Goal: Communication & Community: Share content

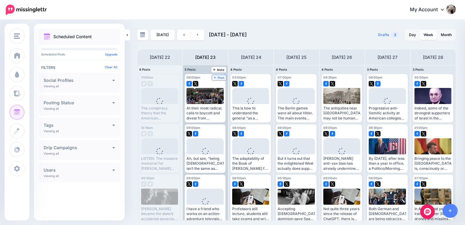
click at [214, 76] on span "Post" at bounding box center [219, 77] width 11 height 3
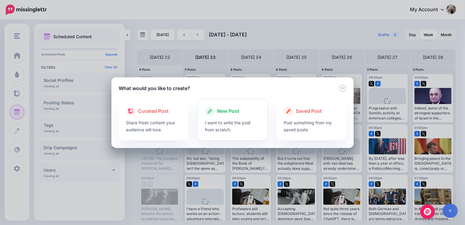
click at [230, 122] on p "I want to write the post from scratch." at bounding box center [232, 126] width 55 height 14
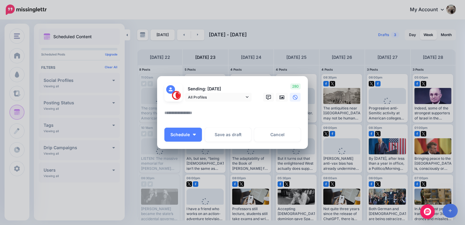
click at [224, 117] on textarea at bounding box center [233, 115] width 139 height 12
paste textarea "**********"
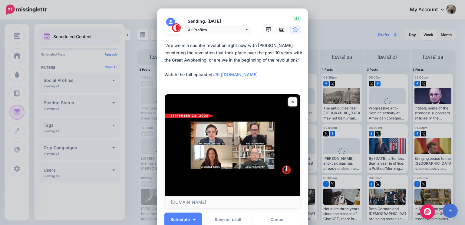
type textarea "**********"
click at [285, 29] on link at bounding box center [282, 29] width 12 height 9
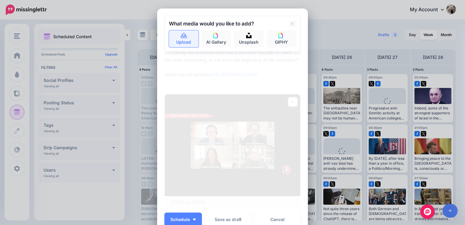
click at [177, 34] on link "Upload" at bounding box center [184, 38] width 30 height 17
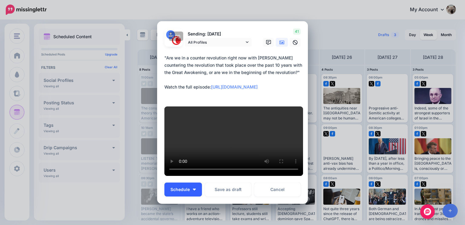
click at [185, 191] on span "Schedule" at bounding box center [180, 189] width 19 height 4
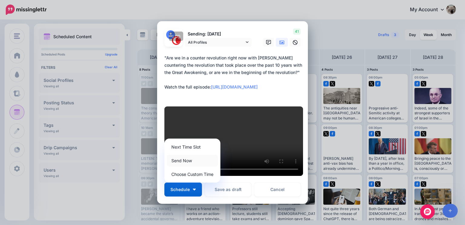
click at [184, 161] on link "Send Now" at bounding box center [192, 160] width 51 height 12
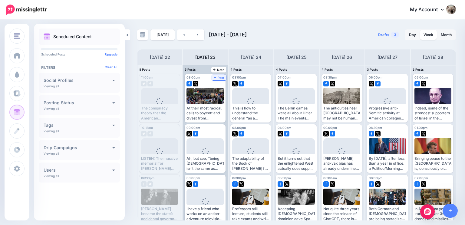
click at [214, 76] on span "Post" at bounding box center [219, 77] width 11 height 3
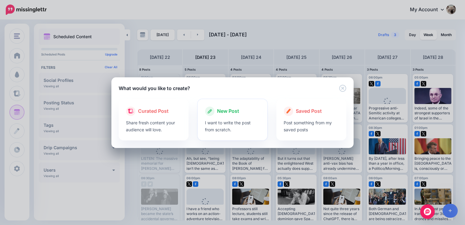
click at [230, 122] on p "I want to write the post from scratch." at bounding box center [232, 126] width 55 height 14
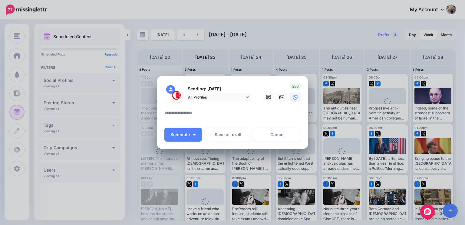
click at [229, 110] on textarea at bounding box center [233, 115] width 139 height 12
paste textarea "**********"
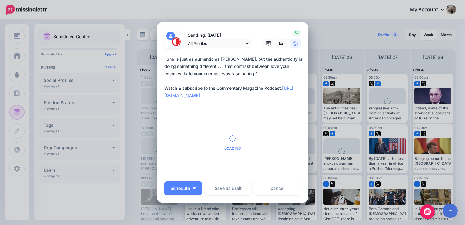
click at [279, 81] on textarea "**********" at bounding box center [233, 77] width 139 height 44
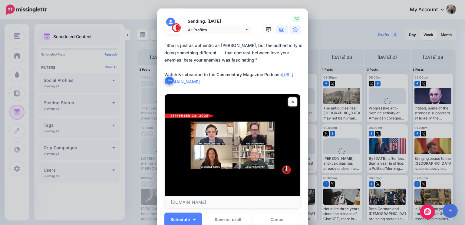
type textarea "**********"
click at [279, 32] on link at bounding box center [282, 29] width 12 height 9
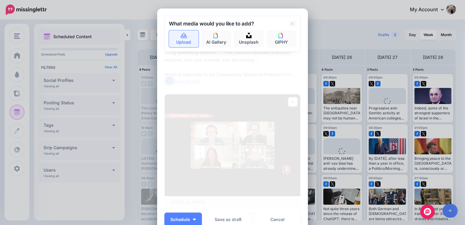
click at [187, 38] on link "Upload" at bounding box center [184, 38] width 30 height 17
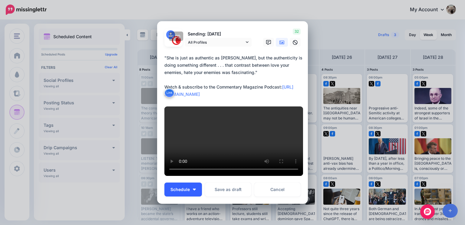
click at [183, 191] on span "Schedule" at bounding box center [180, 189] width 19 height 4
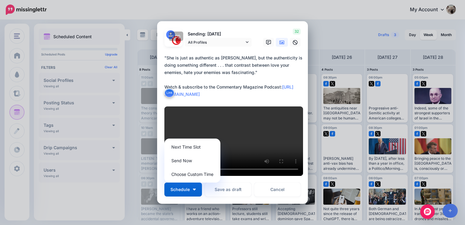
click at [224, 70] on textarea "**********" at bounding box center [233, 76] width 139 height 44
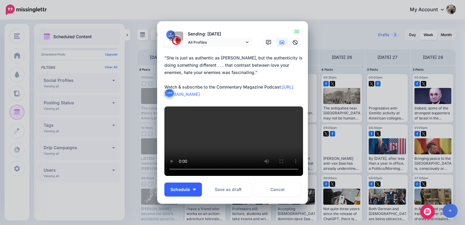
click at [184, 191] on span "Schedule" at bounding box center [180, 189] width 19 height 4
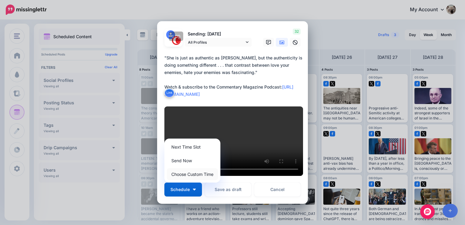
click at [190, 180] on link "Choose Custom Time" at bounding box center [192, 174] width 51 height 12
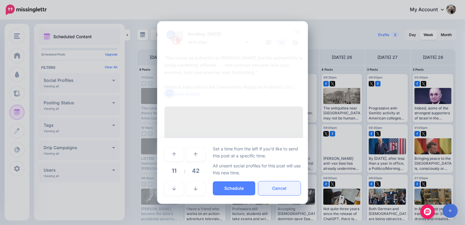
click at [277, 195] on button "Cancel" at bounding box center [279, 188] width 42 height 14
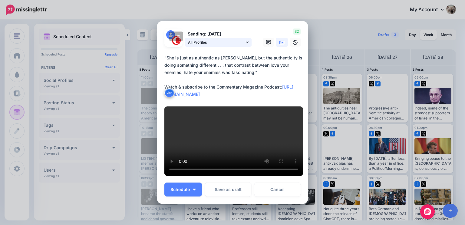
click at [233, 39] on span "All Profiles" at bounding box center [216, 42] width 56 height 6
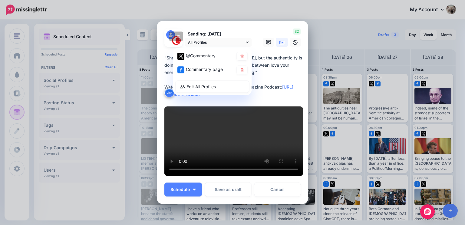
click at [261, 30] on div "32" at bounding box center [281, 37] width 48 height 18
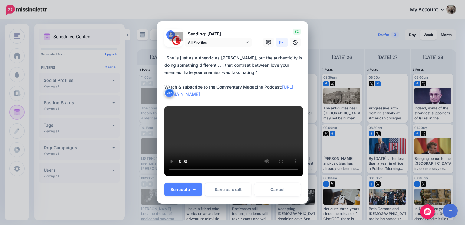
click at [219, 66] on textarea "**********" at bounding box center [233, 76] width 139 height 44
click at [239, 39] on span "All Profiles" at bounding box center [216, 42] width 56 height 6
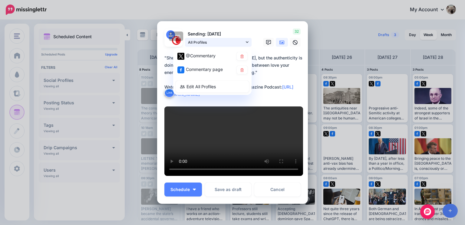
click at [239, 39] on span "All Profiles" at bounding box center [216, 42] width 56 height 6
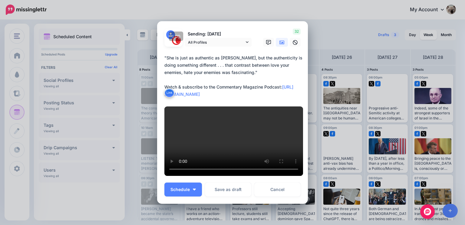
click at [215, 31] on p "Sending: [DATE]" at bounding box center [218, 34] width 67 height 7
click at [194, 196] on button "Schedule" at bounding box center [183, 189] width 38 height 14
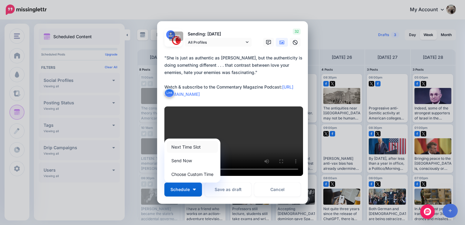
click at [191, 148] on link "Next Time Slot" at bounding box center [192, 147] width 51 height 12
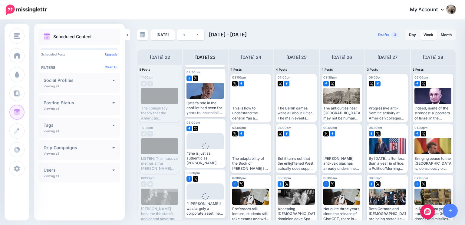
scroll to position [207, 0]
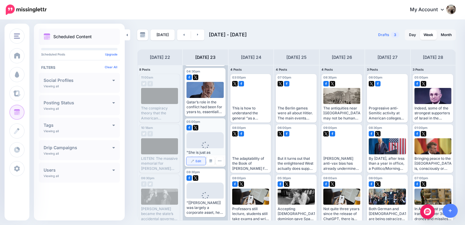
click at [197, 160] on span "Edit" at bounding box center [199, 160] width 6 height 3
click at [209, 161] on img at bounding box center [210, 160] width 3 height 3
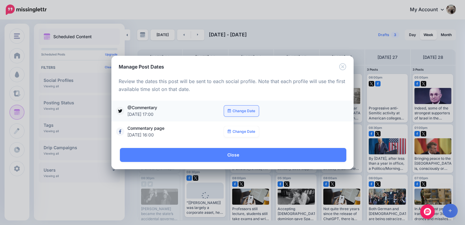
click at [238, 110] on link "Change Date" at bounding box center [241, 110] width 35 height 11
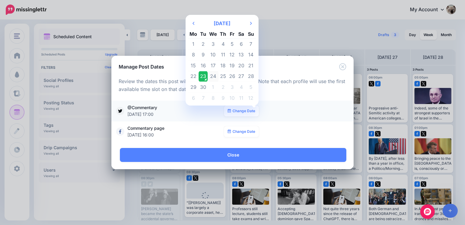
click at [215, 76] on td "24" at bounding box center [213, 76] width 11 height 11
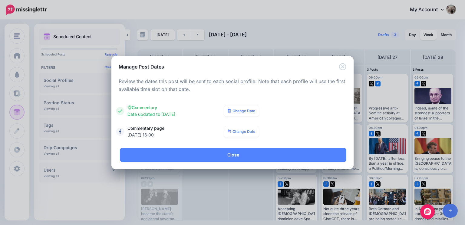
click at [240, 132] on link "Change Date" at bounding box center [241, 131] width 35 height 11
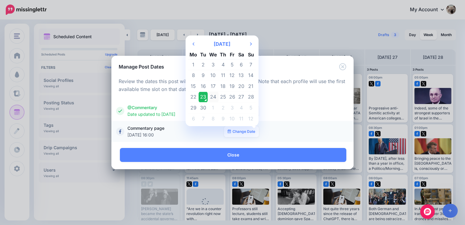
click at [213, 98] on td "24" at bounding box center [213, 96] width 11 height 11
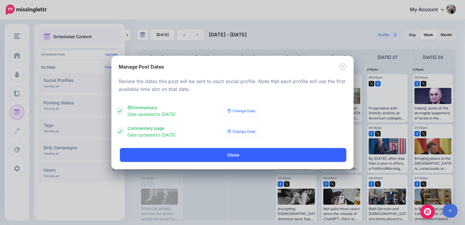
click at [217, 156] on link "Close" at bounding box center [233, 155] width 227 height 14
